Goal: Information Seeking & Learning: Understand process/instructions

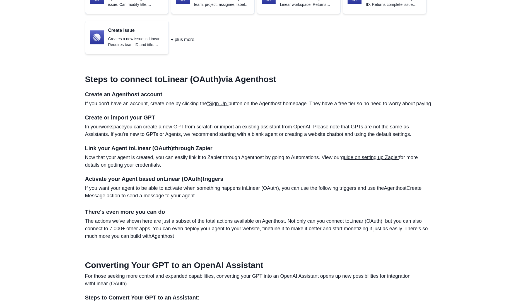
drag, startPoint x: 132, startPoint y: 82, endPoint x: 216, endPoint y: 113, distance: 89.8
click at [216, 113] on section "Steps to connect to Linear (OAuth) via Agenthost Create an Agenthost account If…" at bounding box center [259, 155] width 348 height 170
drag, startPoint x: 216, startPoint y: 113, endPoint x: 250, endPoint y: 127, distance: 36.3
click at [250, 121] on h4 "Create or import your GPT" at bounding box center [259, 117] width 348 height 7
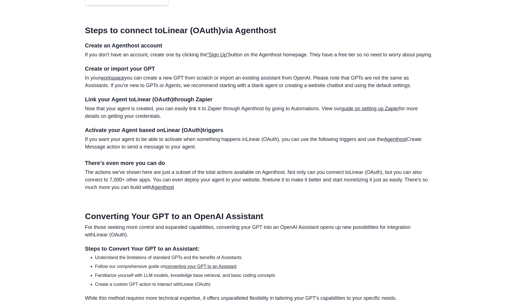
scroll to position [386, 0]
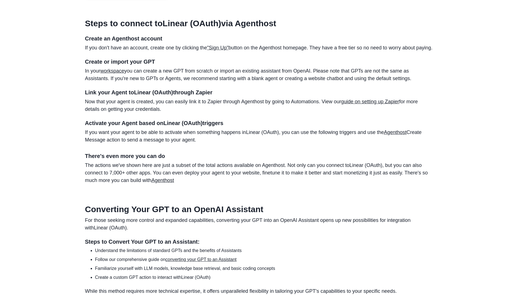
click at [150, 65] on section "Steps to connect to Linear (OAuth) via Agenthost Create an Agenthost account If…" at bounding box center [259, 99] width 348 height 170
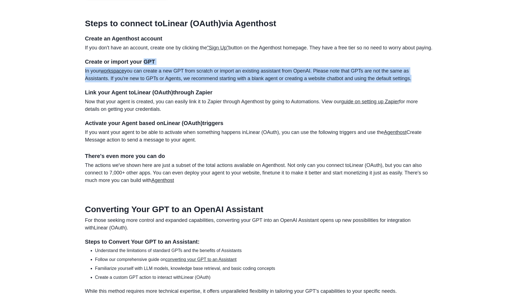
drag, startPoint x: 150, startPoint y: 65, endPoint x: 381, endPoint y: 89, distance: 232.3
click at [381, 89] on section "Steps to connect to Linear (OAuth) via Agenthost Create an Agenthost account If…" at bounding box center [259, 99] width 348 height 170
click at [273, 75] on p "In your workspace you can create a new GPT from scratch or import an existing a…" at bounding box center [259, 74] width 348 height 15
drag, startPoint x: 273, startPoint y: 75, endPoint x: 398, endPoint y: 90, distance: 126.6
click at [398, 90] on section "Steps to connect to Linear (OAuth) via Agenthost Create an Agenthost account If…" at bounding box center [259, 99] width 348 height 170
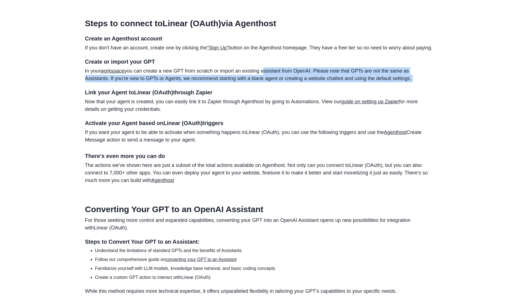
drag, startPoint x: 398, startPoint y: 90, endPoint x: 366, endPoint y: 79, distance: 33.7
click at [366, 79] on p "In your workspace you can create a new GPT from scratch or import an existing a…" at bounding box center [259, 74] width 348 height 15
drag, startPoint x: 366, startPoint y: 79, endPoint x: 393, endPoint y: 90, distance: 28.8
click at [393, 90] on section "Steps to connect to Linear (OAuth) via Agenthost Create an Agenthost account If…" at bounding box center [259, 99] width 348 height 170
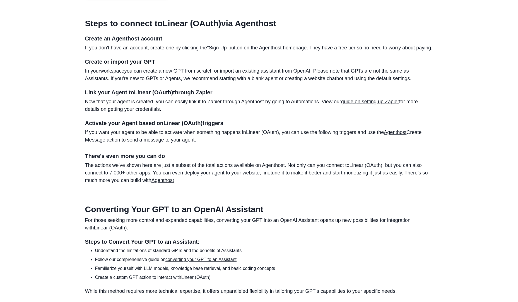
drag, startPoint x: 393, startPoint y: 90, endPoint x: 345, endPoint y: 79, distance: 48.8
click at [345, 79] on p "In your workspace you can create a new GPT from scratch or import an existing a…" at bounding box center [259, 74] width 348 height 15
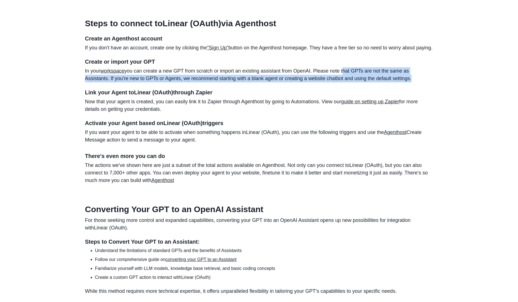
drag, startPoint x: 345, startPoint y: 79, endPoint x: 378, endPoint y: 89, distance: 33.8
click at [378, 82] on p "In your workspace you can create a new GPT from scratch or import an existing a…" at bounding box center [259, 74] width 348 height 15
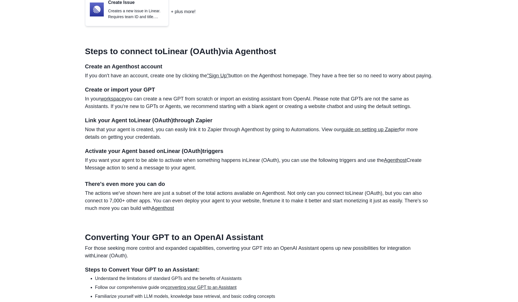
click at [122, 123] on h4 "Link your Agent to Linear (OAuth) through Zapier" at bounding box center [259, 120] width 348 height 7
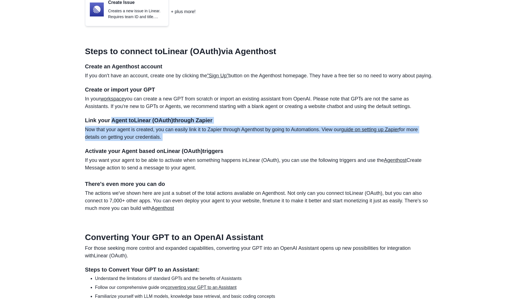
drag, startPoint x: 122, startPoint y: 125, endPoint x: 166, endPoint y: 144, distance: 48.2
click at [166, 144] on section "Steps to connect to Linear (OAuth) via Agenthost Create an Agenthost account If…" at bounding box center [259, 127] width 348 height 170
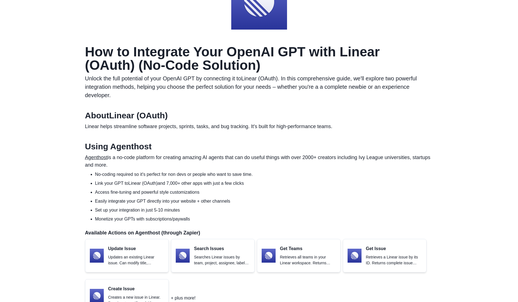
scroll to position [52, 0]
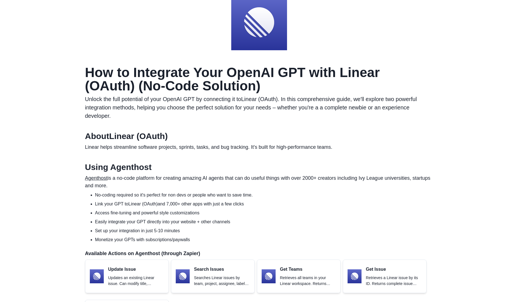
click at [113, 178] on p "Agenthost is a no-code platform for creating amazing AI agents that can do usef…" at bounding box center [259, 181] width 348 height 15
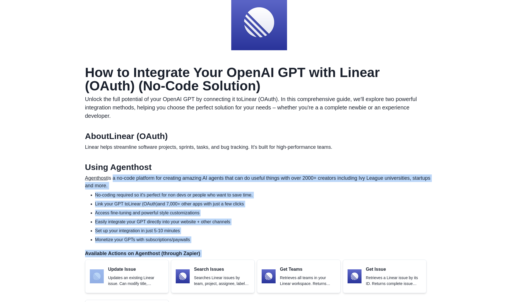
drag, startPoint x: 113, startPoint y: 178, endPoint x: 238, endPoint y: 251, distance: 144.4
click at [238, 251] on section "Using Agenthost Agenthost is a no-code platform for creating amazing AI agents …" at bounding box center [259, 249] width 348 height 175
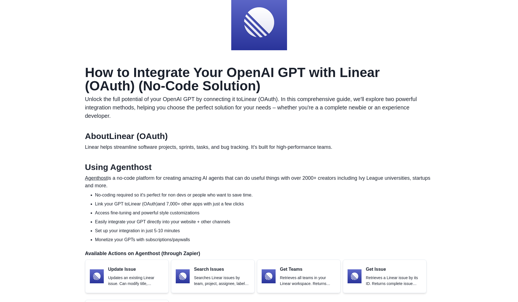
click at [227, 150] on p "Linear helps streamline software projects, sprints, tasks, and bug tracking. It…" at bounding box center [259, 147] width 348 height 8
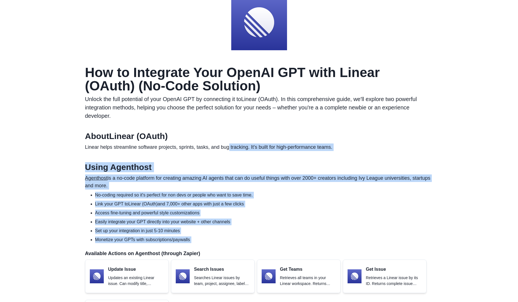
drag, startPoint x: 227, startPoint y: 150, endPoint x: 291, endPoint y: 235, distance: 106.5
drag, startPoint x: 291, startPoint y: 235, endPoint x: 212, endPoint y: 200, distance: 86.2
click at [212, 200] on ul "No-coding required so it's perfect for non devs or people who want to save time…" at bounding box center [260, 216] width 343 height 51
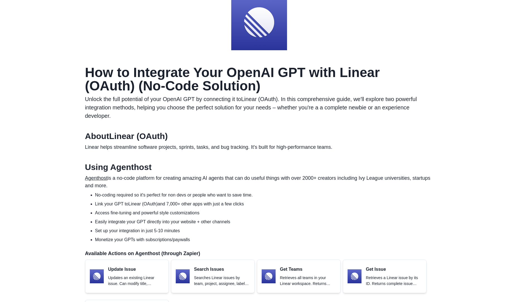
click at [190, 188] on p "Agenthost is a no-code platform for creating amazing AI agents that can do usef…" at bounding box center [259, 181] width 348 height 15
drag, startPoint x: 190, startPoint y: 188, endPoint x: 229, endPoint y: 239, distance: 63.9
click at [229, 239] on section "Using Agenthost Agenthost is a no-code platform for creating amazing AI agents …" at bounding box center [259, 249] width 348 height 175
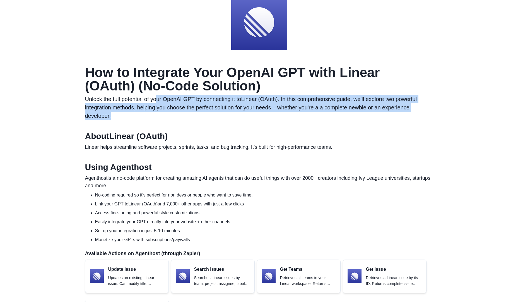
drag, startPoint x: 159, startPoint y: 103, endPoint x: 209, endPoint y: 114, distance: 50.9
click at [209, 114] on p "Unlock the full potential of your OpenAI GPT by connecting it to Linear (OAuth)…" at bounding box center [259, 107] width 348 height 25
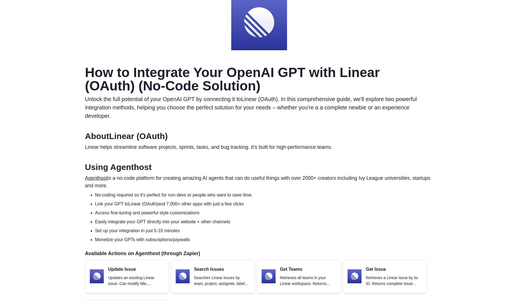
click at [304, 88] on h1 "How to Integrate Your OpenAI GPT with Linear (OAuth) (No-Code Solution)" at bounding box center [259, 79] width 348 height 27
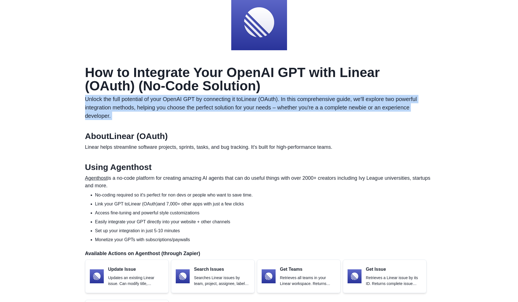
drag, startPoint x: 304, startPoint y: 88, endPoint x: 327, endPoint y: 112, distance: 33.3
click at [327, 112] on header "How to Integrate Your OpenAI GPT with Linear (OAuth) (No-Code Solution) Unlock …" at bounding box center [259, 93] width 348 height 54
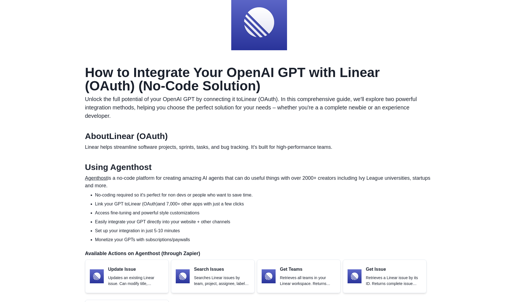
drag, startPoint x: 327, startPoint y: 112, endPoint x: 209, endPoint y: 93, distance: 119.7
click at [209, 93] on h1 "How to Integrate Your OpenAI GPT with Linear (OAuth) (No-Code Solution)" at bounding box center [259, 79] width 348 height 27
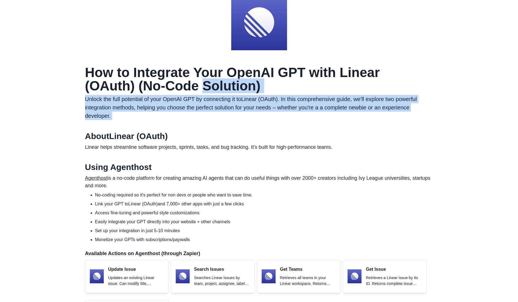
drag, startPoint x: 209, startPoint y: 93, endPoint x: 256, endPoint y: 112, distance: 50.1
click at [256, 112] on header "How to Integrate Your OpenAI GPT with Linear (OAuth) (No-Code Solution) Unlock …" at bounding box center [259, 93] width 348 height 54
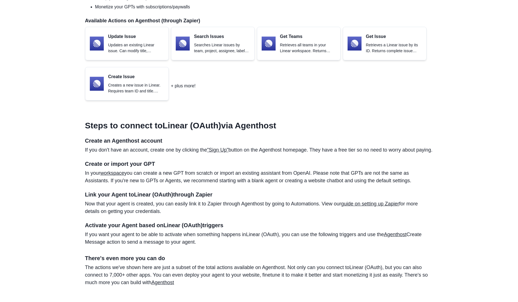
scroll to position [386, 0]
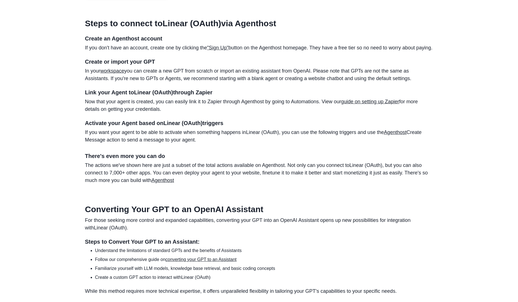
click at [255, 175] on p "The actions we've shown here are just a subset of the total actions available o…" at bounding box center [259, 172] width 348 height 23
click at [248, 201] on article "How to Integrate Your OpenAI GPT with Linear (OAuth) (No-Code Solution) Unlock …" at bounding box center [259, 169] width 348 height 877
click at [248, 214] on h2 "Converting Your GPT to an OpenAI Assistant" at bounding box center [259, 209] width 348 height 10
click at [266, 231] on p "For those seeking more control and expanded capabilities, converting your GPT i…" at bounding box center [259, 223] width 348 height 15
click at [438, 221] on div "Agenthost Get started Log in Integrations / Linear (OAuth) / OpenAI GPT How to …" at bounding box center [259, 161] width 518 height 1095
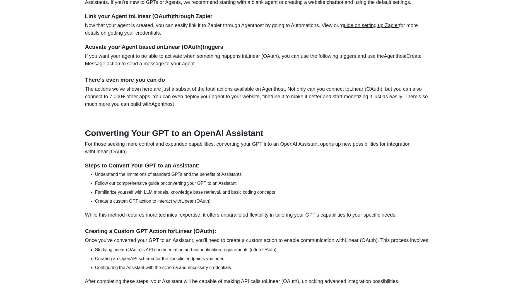
scroll to position [470, 0]
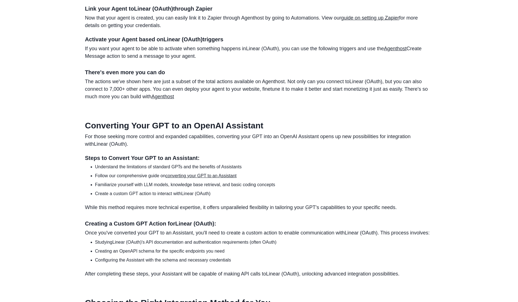
click at [62, 224] on div "Agenthost Get started Log in Integrations / Linear (OAuth) / OpenAI GPT How to …" at bounding box center [259, 77] width 518 height 1095
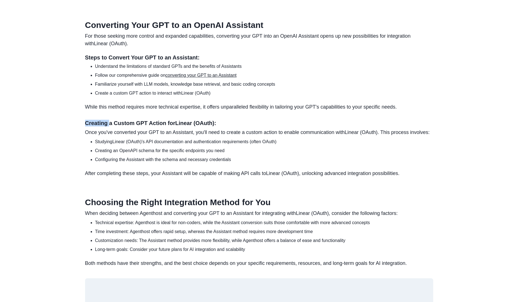
scroll to position [581, 0]
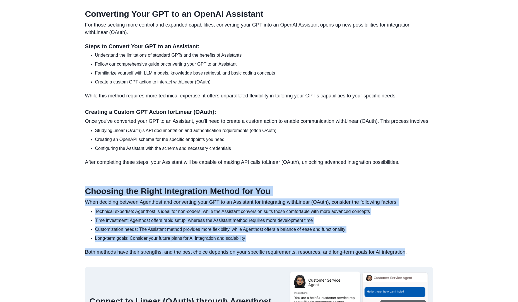
drag, startPoint x: 72, startPoint y: 204, endPoint x: 401, endPoint y: 253, distance: 332.6
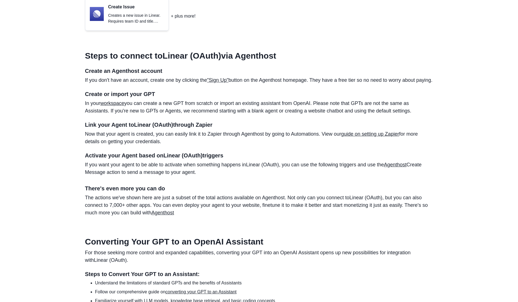
scroll to position [439, 0]
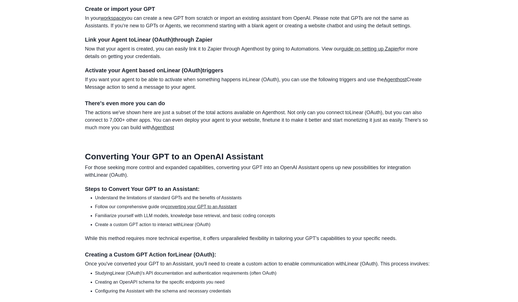
drag, startPoint x: 243, startPoint y: 125, endPoint x: 227, endPoint y: 118, distance: 18.1
click at [243, 125] on p "The actions we've shown here are just a subset of the total actions available o…" at bounding box center [259, 120] width 348 height 23
click at [222, 115] on section "Steps to connect to Linear (OAuth) via Agenthost Create an Agenthost account If…" at bounding box center [259, 46] width 348 height 170
click at [264, 120] on p "The actions we've shown here are just a subset of the total actions available o…" at bounding box center [259, 120] width 348 height 23
click at [288, 175] on p "For those seeking more control and expanded capabilities, converting your GPT i…" at bounding box center [259, 171] width 348 height 15
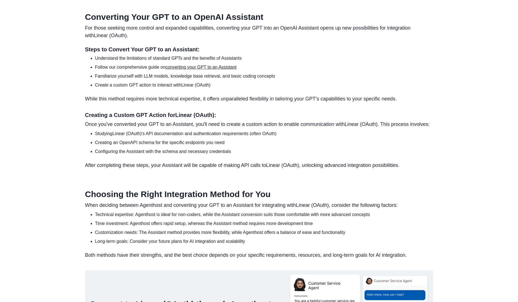
click at [276, 169] on p "After completing these steps, your Assistant will be capable of making API call…" at bounding box center [259, 165] width 348 height 8
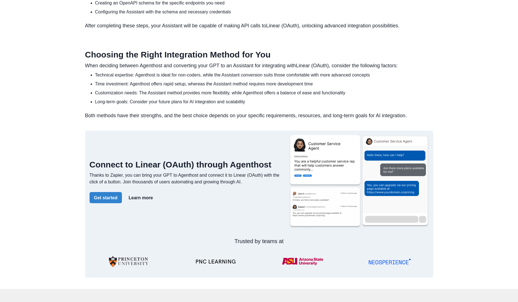
scroll to position [801, 0]
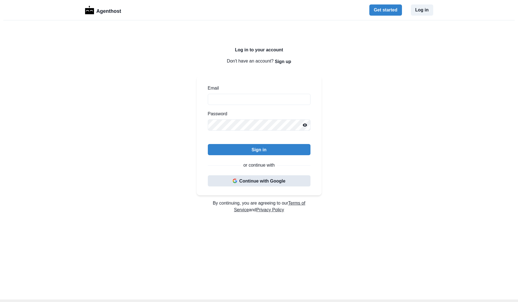
click at [244, 183] on button "Continue with Google" at bounding box center [259, 180] width 103 height 11
